Goal: Navigation & Orientation: Find specific page/section

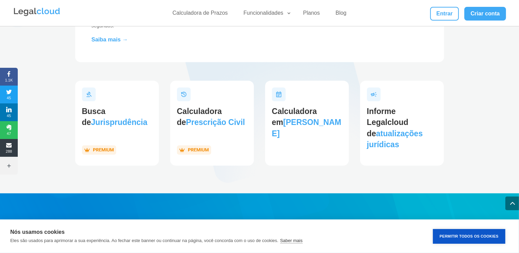
scroll to position [650, 0]
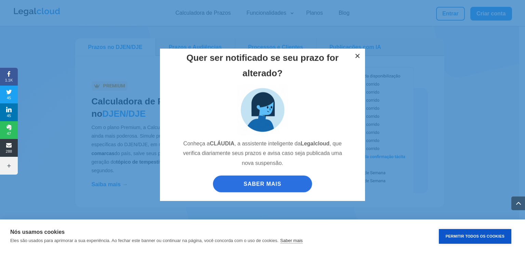
click at [357, 56] on button "×" at bounding box center [357, 57] width 15 height 15
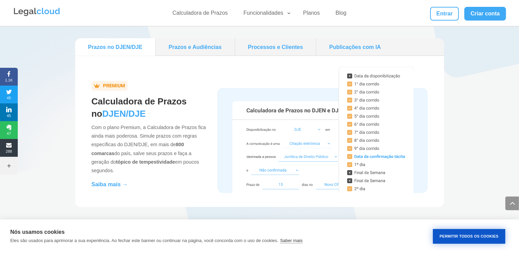
click at [479, 236] on button "Permitir Todos os Cookies" at bounding box center [469, 236] width 72 height 15
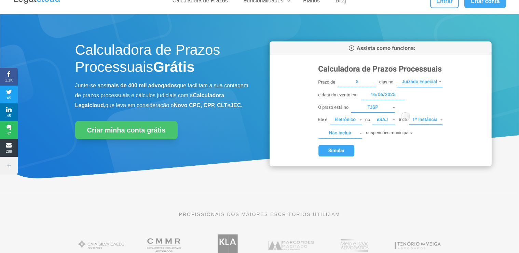
scroll to position [0, 0]
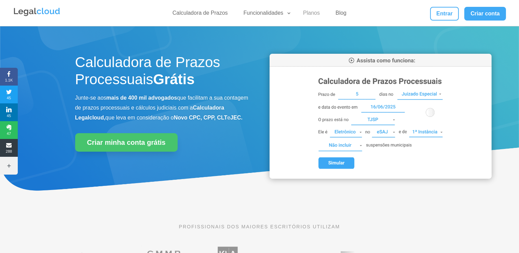
click at [318, 10] on link "Planos" at bounding box center [311, 15] width 25 height 10
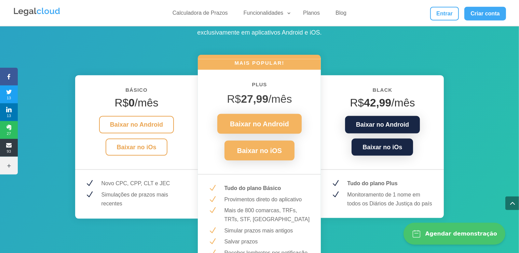
scroll to position [898, 0]
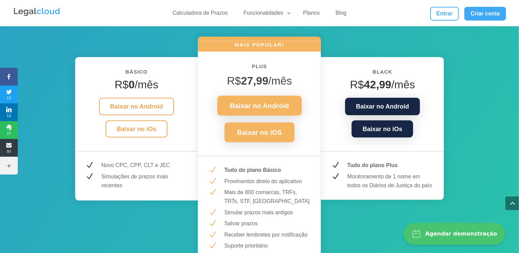
click at [116, 40] on div "BÁSICO R$ 0 /mês Baixar no Android Baixar no iOs N Novo CPC, CPP, CLT e JEC N S…" at bounding box center [259, 168] width 369 height 286
click at [200, 15] on link "Calculadora de Prazos" at bounding box center [201, 15] width 64 height 10
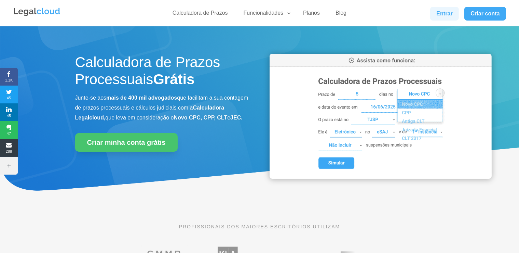
click at [436, 13] on link "Entrar" at bounding box center [444, 14] width 29 height 14
